Goal: Task Accomplishment & Management: Use online tool/utility

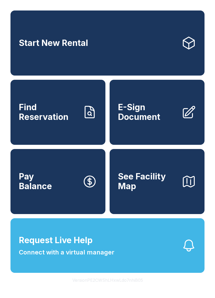
click at [20, 191] on span "Pay Balance" at bounding box center [35, 181] width 33 height 19
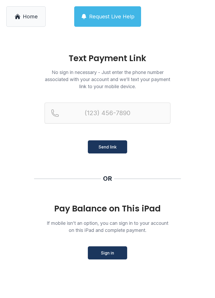
click at [10, 10] on link "Home" at bounding box center [25, 16] width 39 height 20
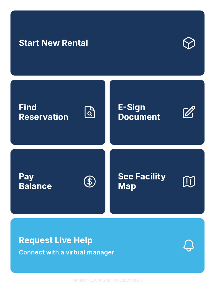
click at [25, 56] on link "Start New Rental" at bounding box center [107, 42] width 194 height 65
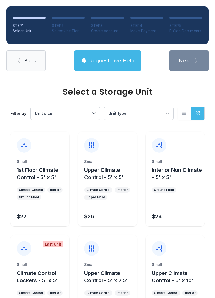
click at [16, 57] on icon at bounding box center [19, 60] width 6 height 6
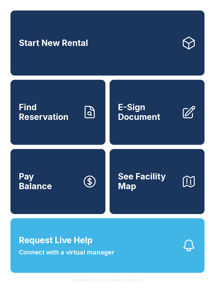
click at [31, 247] on span "Request Live Help" at bounding box center [56, 240] width 74 height 13
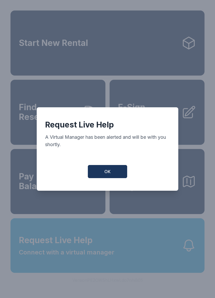
click at [97, 177] on button "OK" at bounding box center [107, 171] width 39 height 13
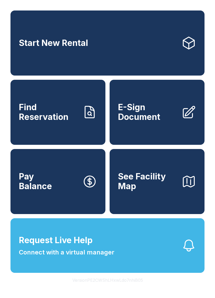
click at [5, 1] on div "Start New Rental Find Reservation E-Sign Document Pay Balance See Facility Map …" at bounding box center [107, 149] width 215 height 298
